Goal: Find specific page/section: Find specific page/section

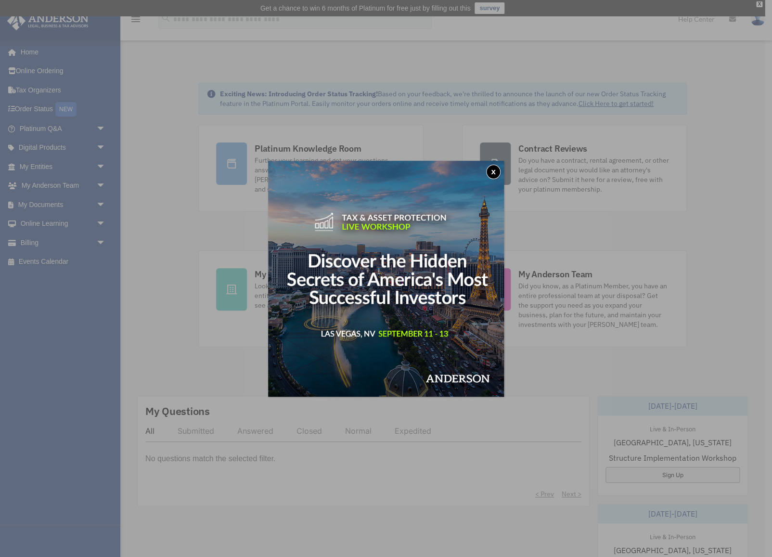
drag, startPoint x: 495, startPoint y: 171, endPoint x: 659, endPoint y: 259, distance: 185.8
click at [495, 171] on button "x" at bounding box center [493, 172] width 14 height 14
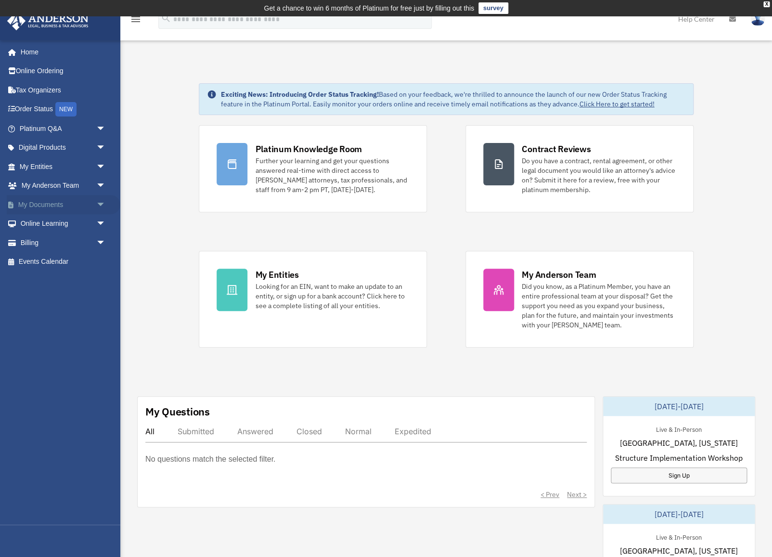
click at [63, 202] on link "My Documents arrow_drop_down" at bounding box center [64, 204] width 114 height 19
click at [99, 203] on span "arrow_drop_down" at bounding box center [105, 205] width 19 height 20
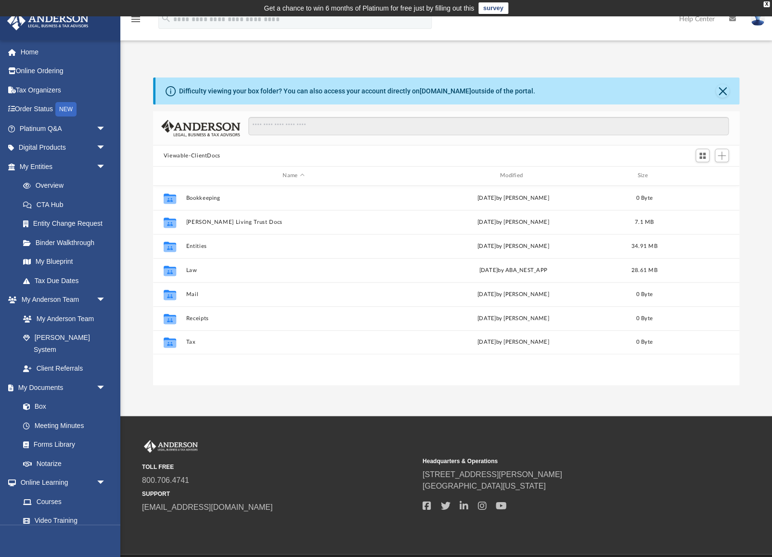
scroll to position [218, 586]
click at [60, 416] on link "Meeting Minutes" at bounding box center [66, 425] width 107 height 19
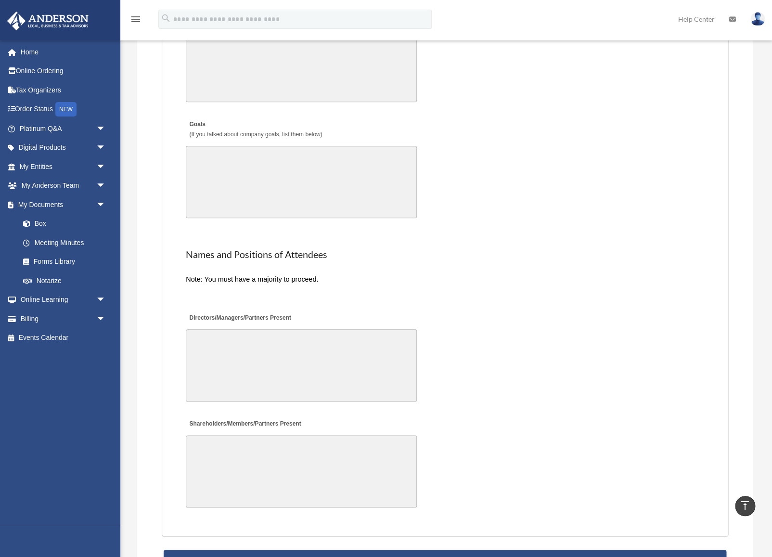
scroll to position [1744, 0]
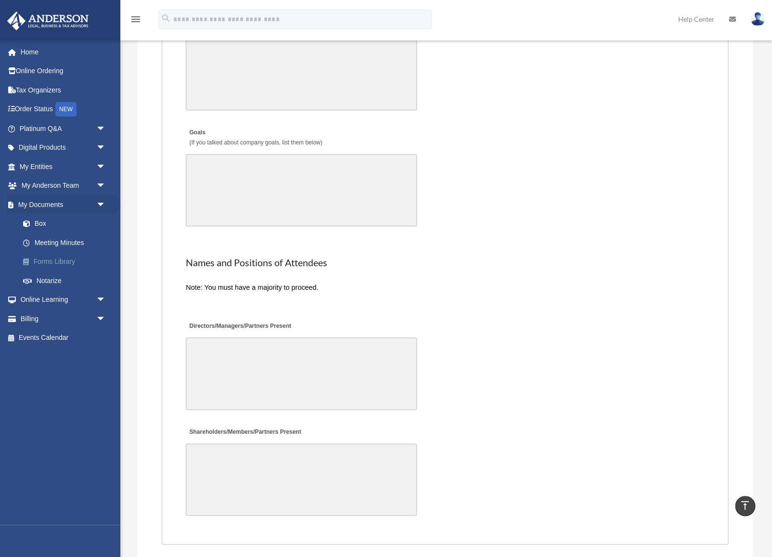
click at [56, 262] on link "Forms Library" at bounding box center [66, 261] width 107 height 19
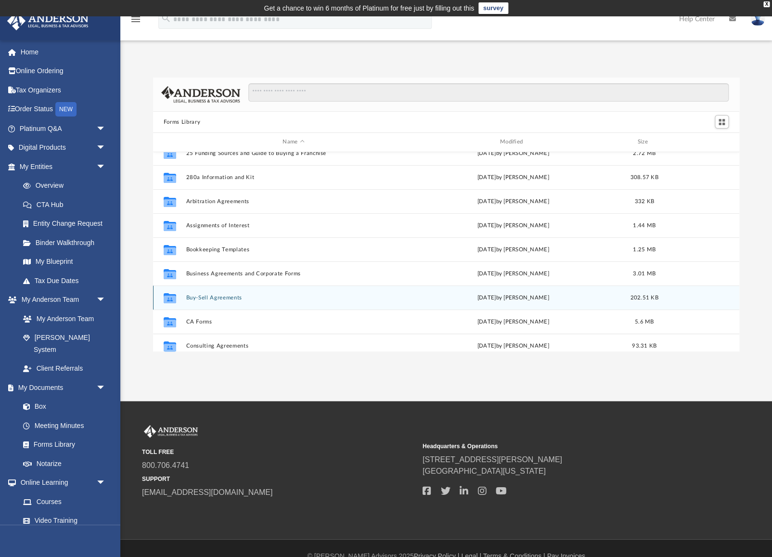
scroll to position [10, 0]
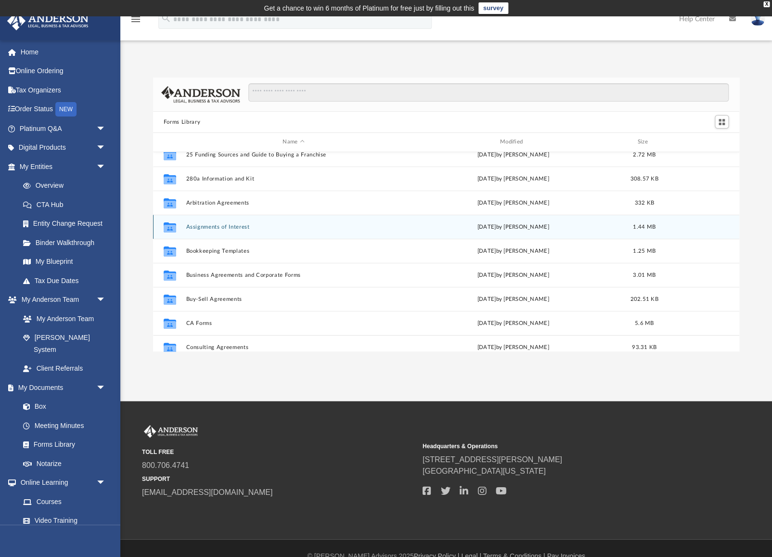
click at [214, 224] on button "Assignments of Interest" at bounding box center [293, 227] width 215 height 6
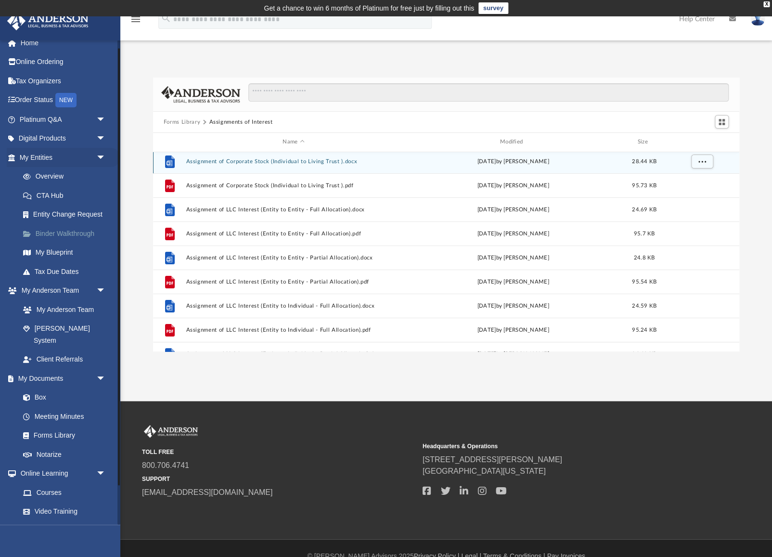
scroll to position [5, 0]
